Goal: Find specific page/section: Find specific page/section

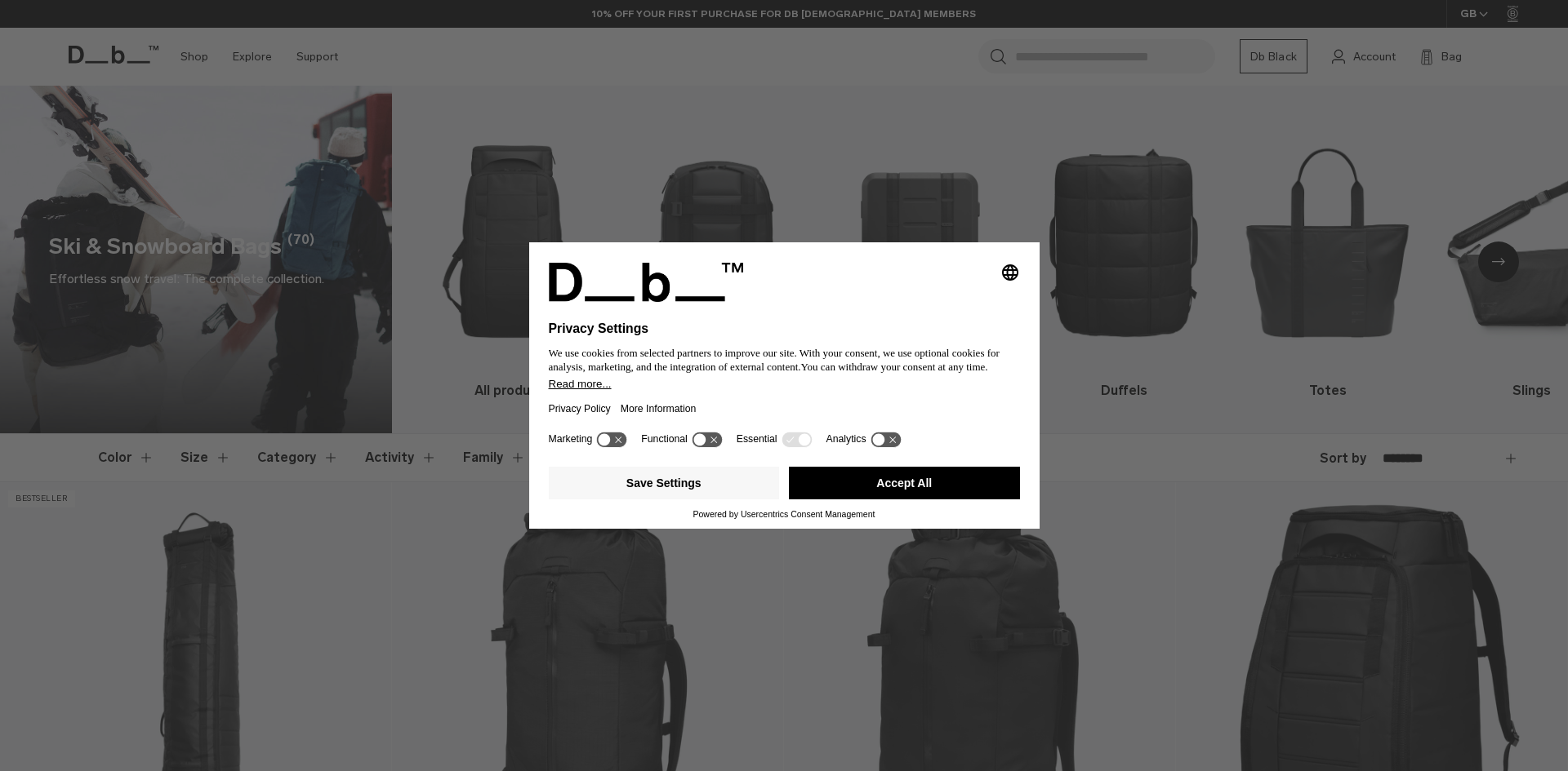
click at [1509, 261] on div "Selecting an option will immediately change the language Privacy Settings We us…" at bounding box center [784, 385] width 1568 height 771
click at [930, 478] on button "Accept All" at bounding box center [904, 483] width 232 height 33
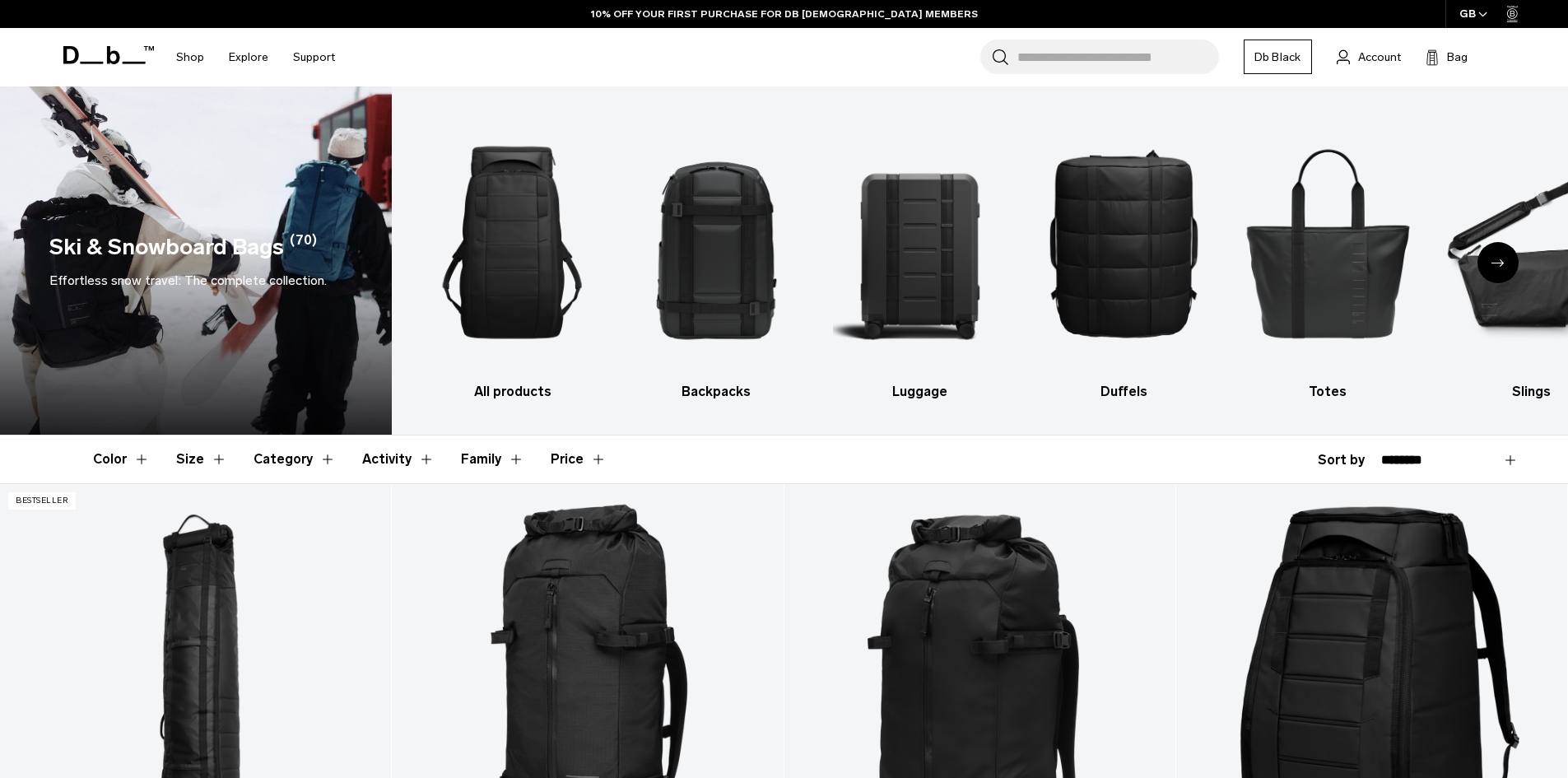
click at [1506, 270] on div "Next slide" at bounding box center [1498, 262] width 41 height 41
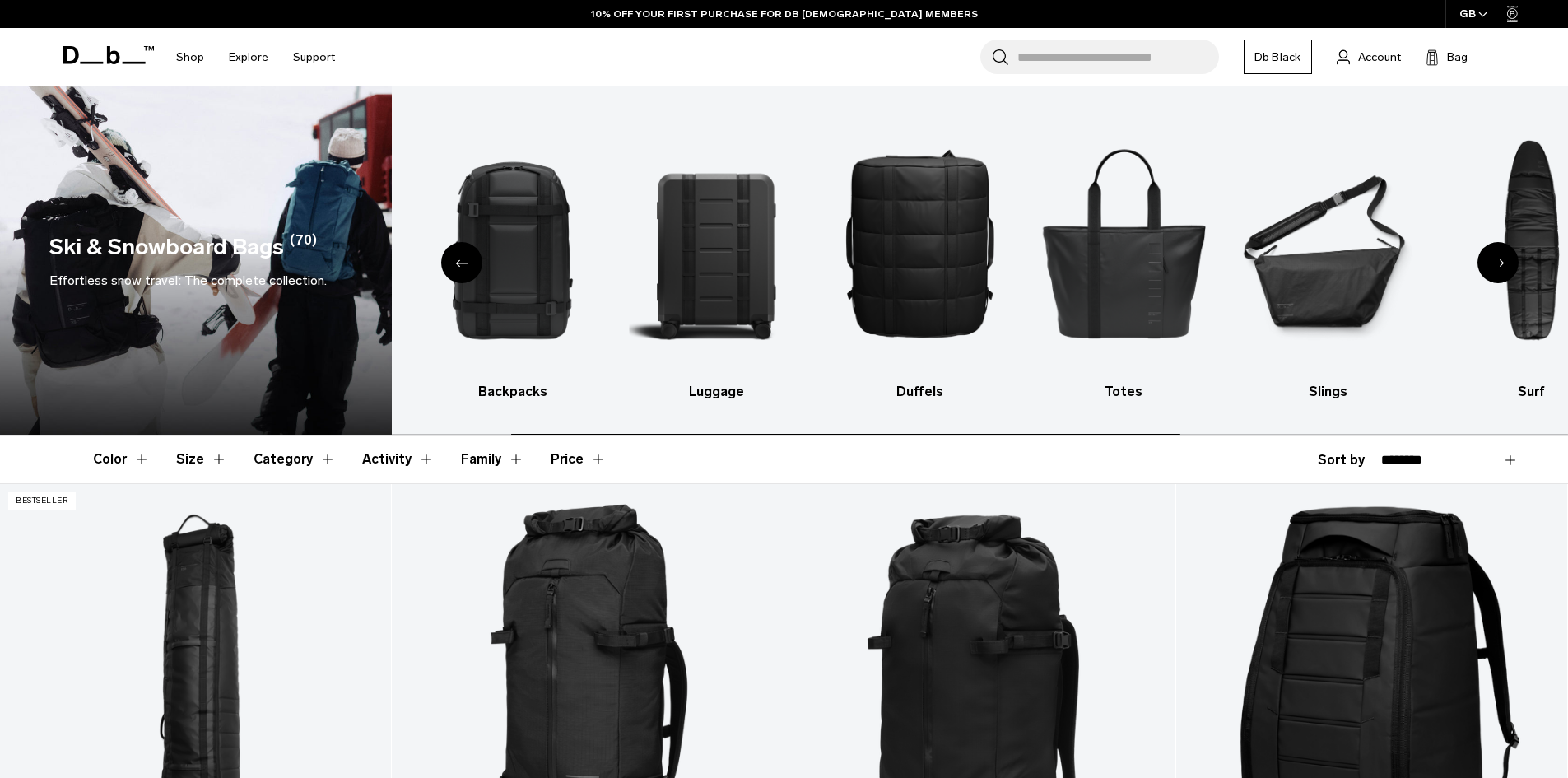
click at [1504, 270] on div "Next slide" at bounding box center [1498, 262] width 41 height 41
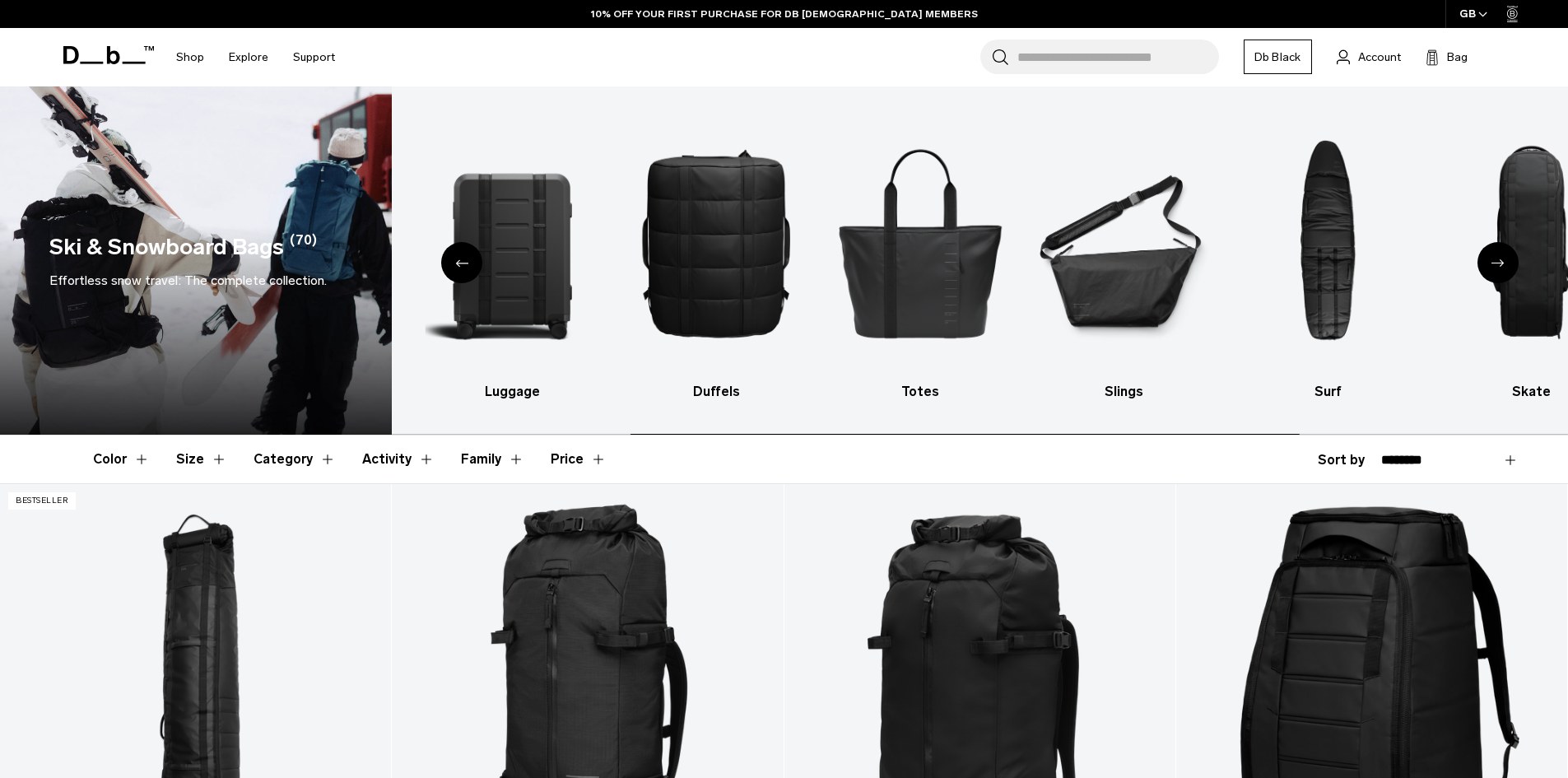
click at [1502, 270] on div "Next slide" at bounding box center [1498, 262] width 41 height 41
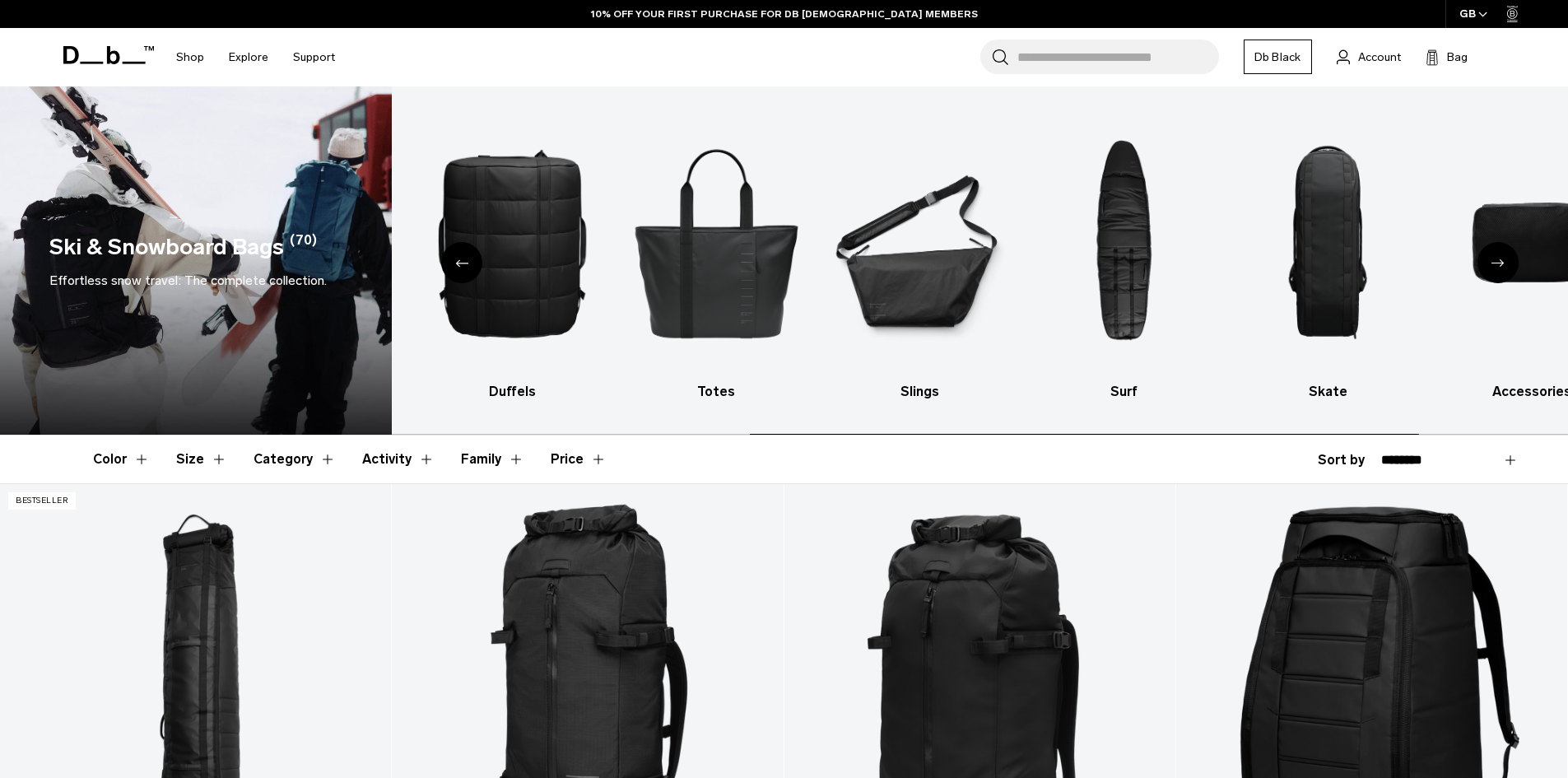
click at [1499, 270] on div "Next slide" at bounding box center [1498, 262] width 41 height 41
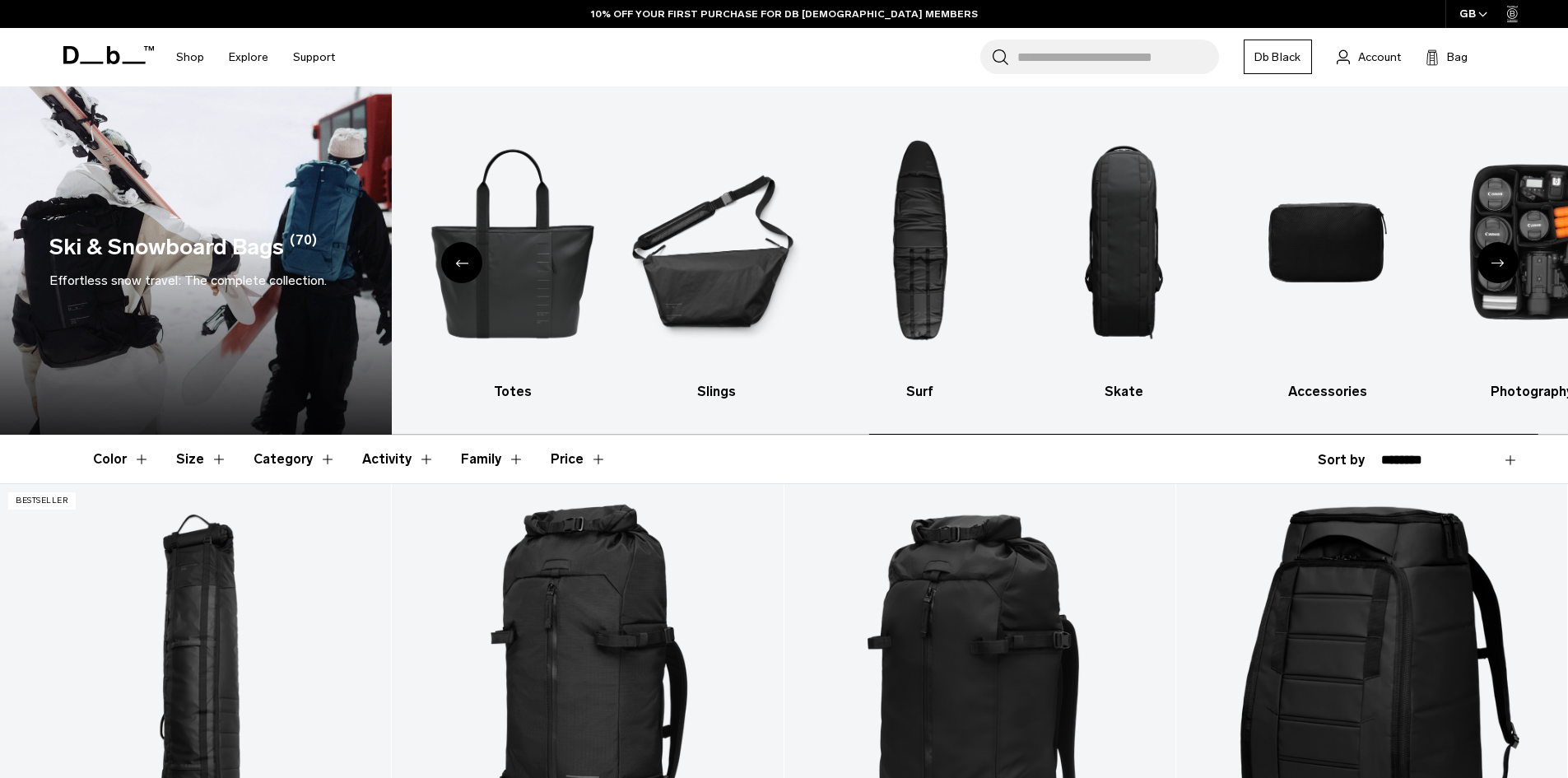
click at [1499, 270] on div "Next slide" at bounding box center [1498, 262] width 41 height 41
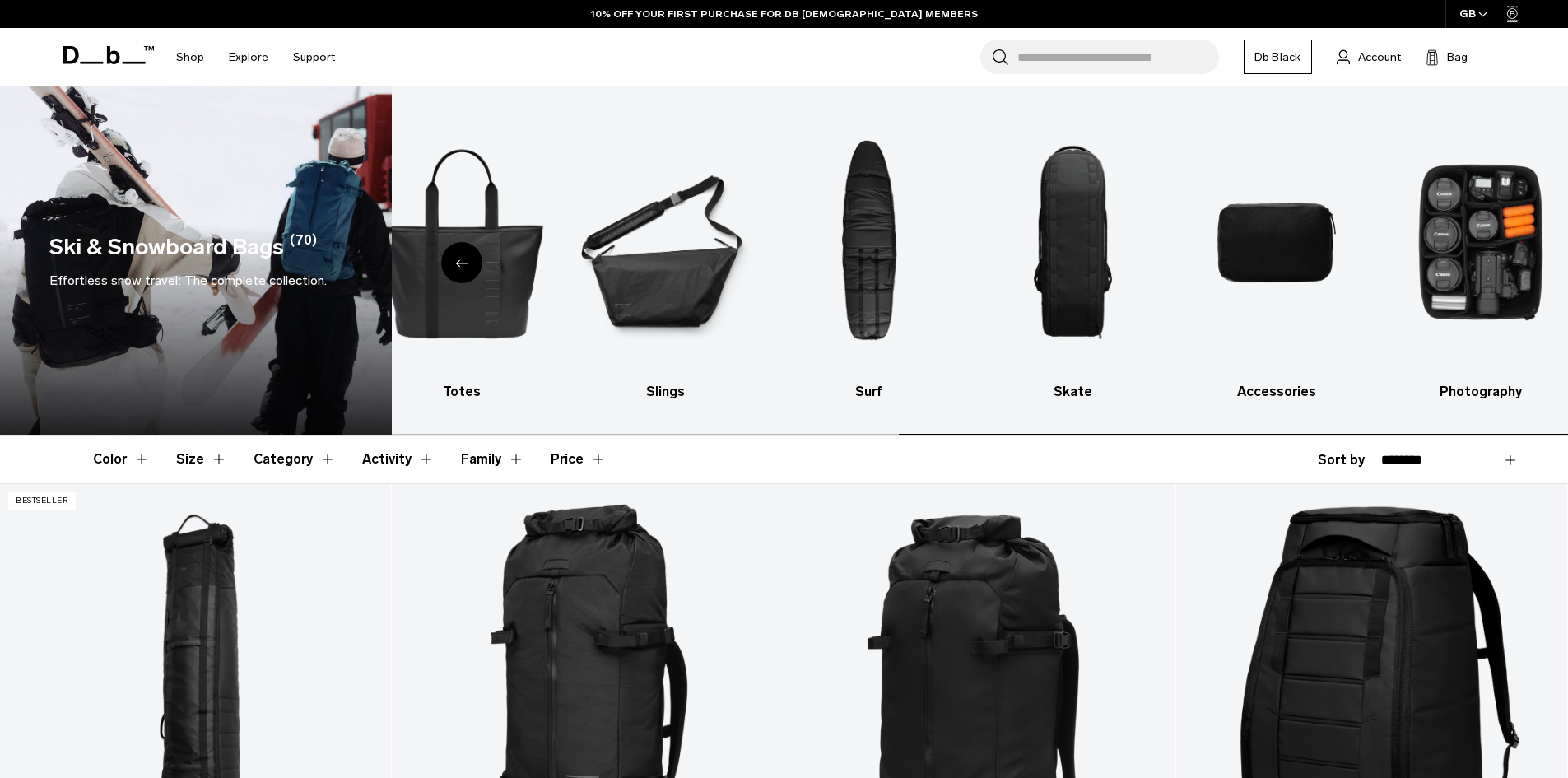
click at [1499, 270] on img "10 / 10" at bounding box center [1480, 243] width 175 height 263
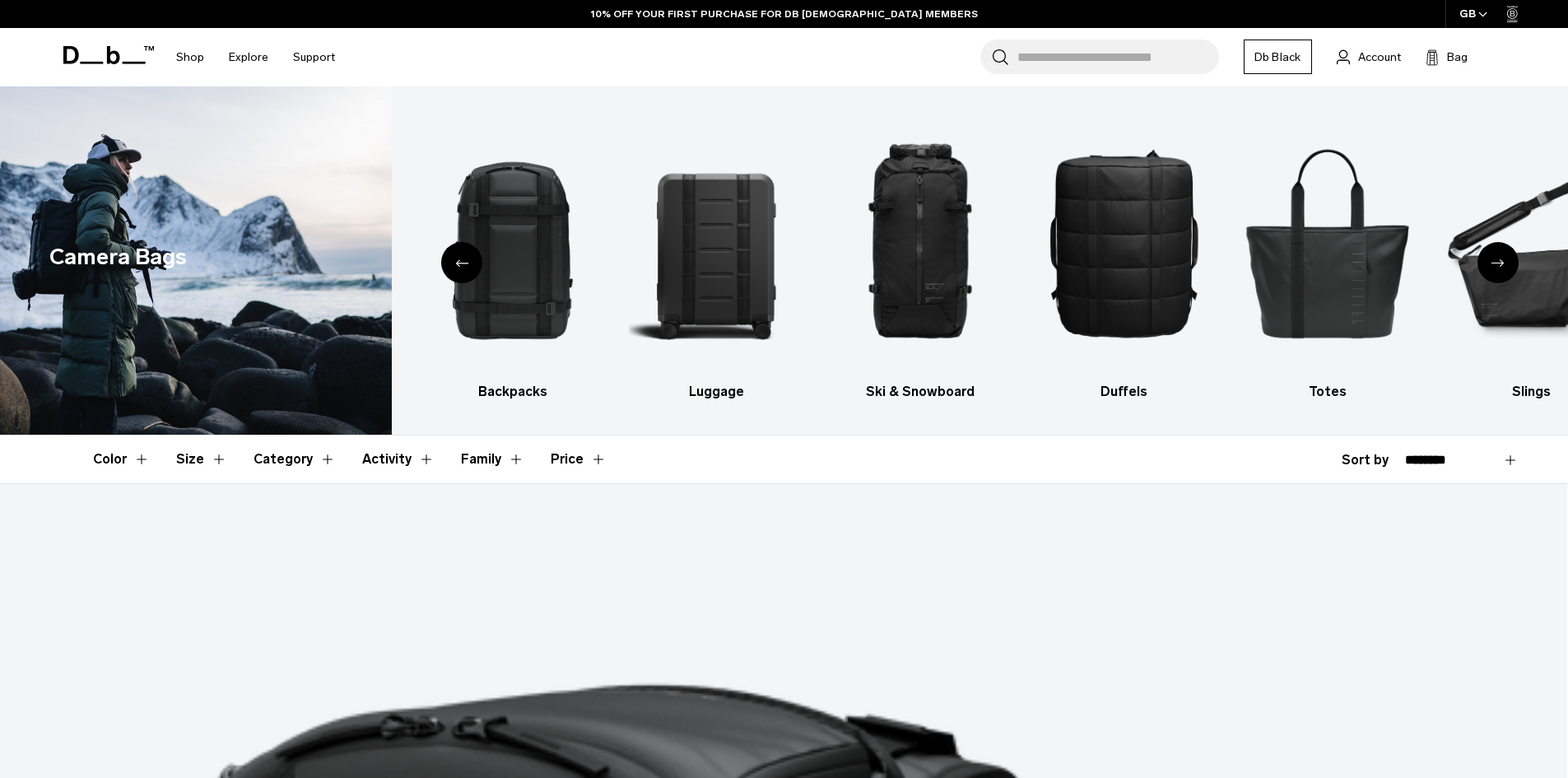
click at [305, 458] on button "Category" at bounding box center [295, 459] width 83 height 48
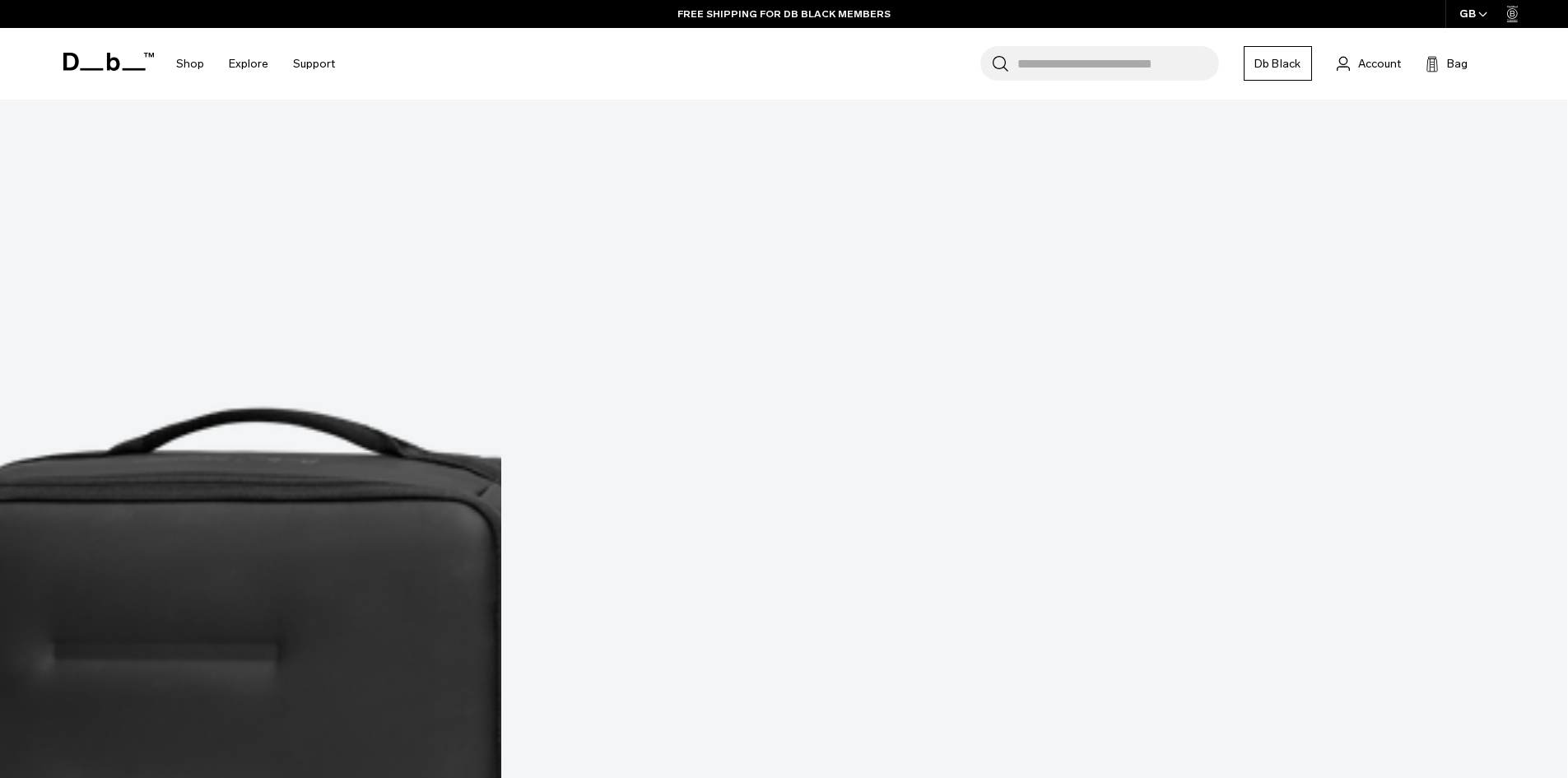
scroll to position [4530, 0]
